Goal: Information Seeking & Learning: Learn about a topic

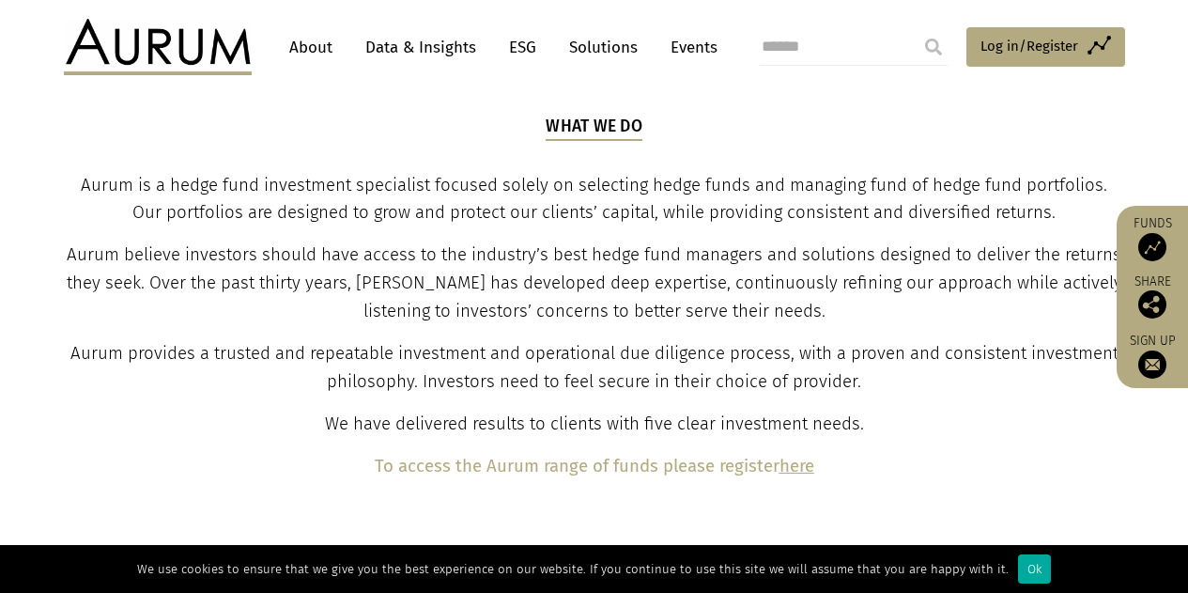
scroll to position [647, 0]
click at [423, 40] on link "Data & Insights" at bounding box center [421, 47] width 130 height 35
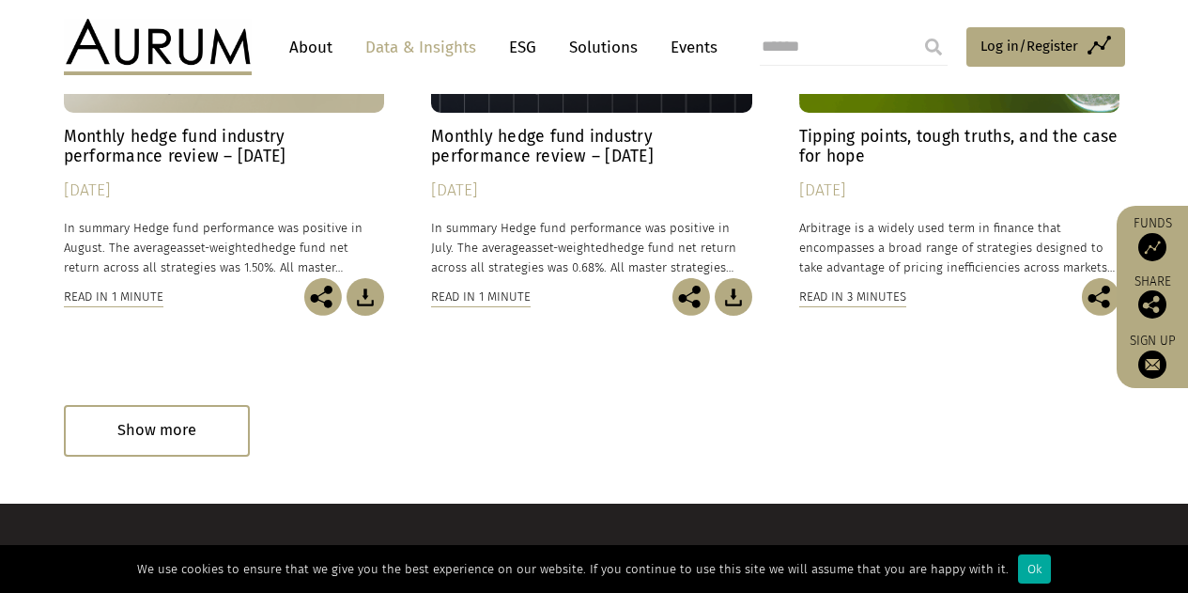
scroll to position [1225, 0]
click at [216, 161] on h4 "Monthly hedge fund industry performance review – [DATE]" at bounding box center [224, 146] width 321 height 39
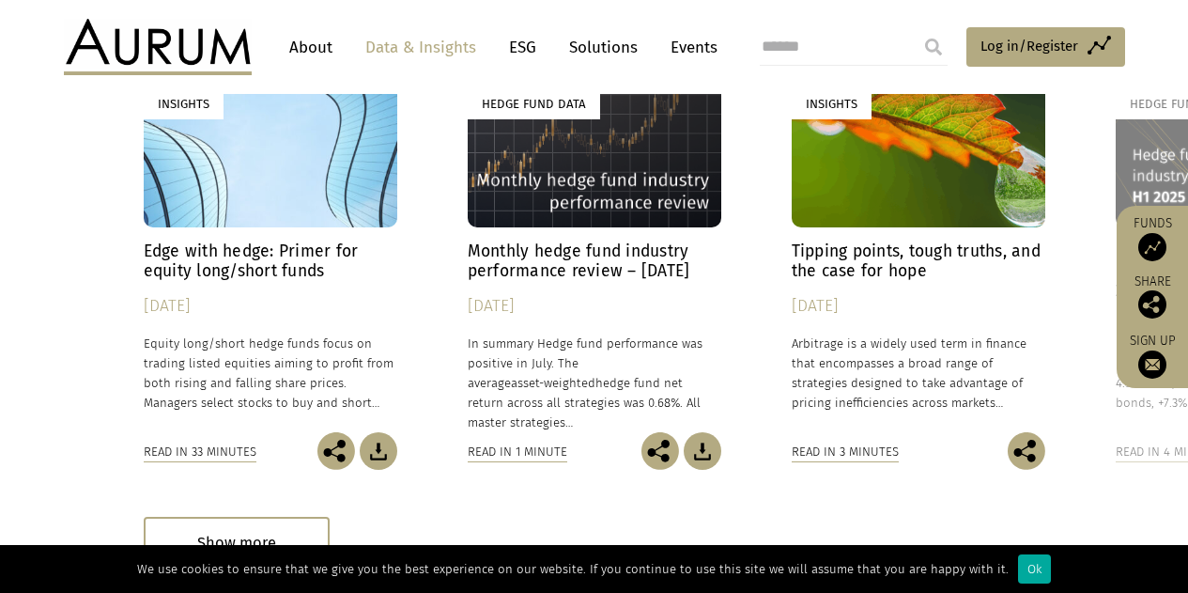
scroll to position [2712, 0]
click at [1154, 252] on img at bounding box center [1152, 247] width 28 height 28
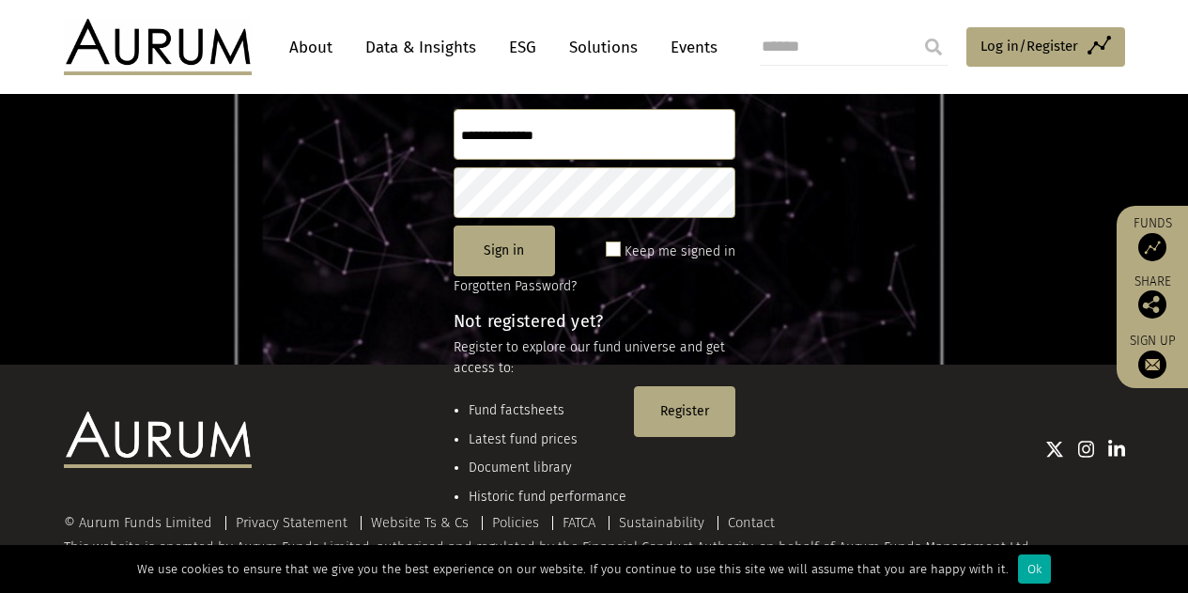
scroll to position [255, 0]
